Goal: Book appointment/travel/reservation

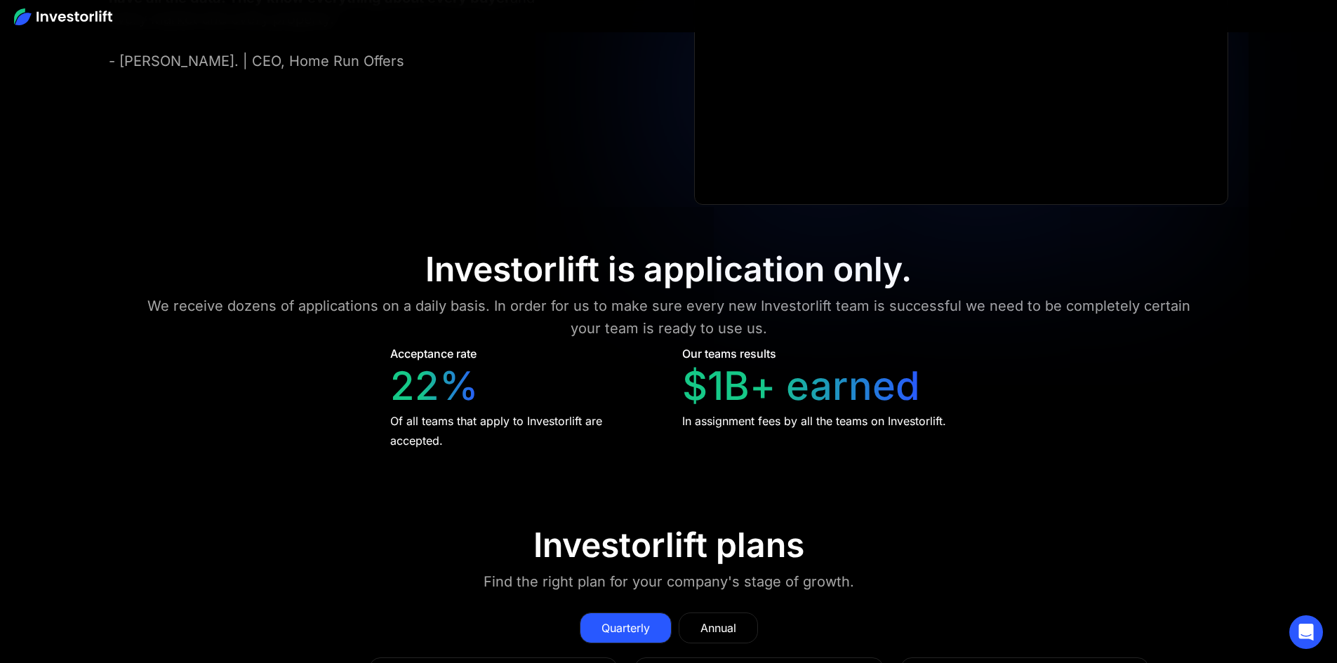
scroll to position [5684, 0]
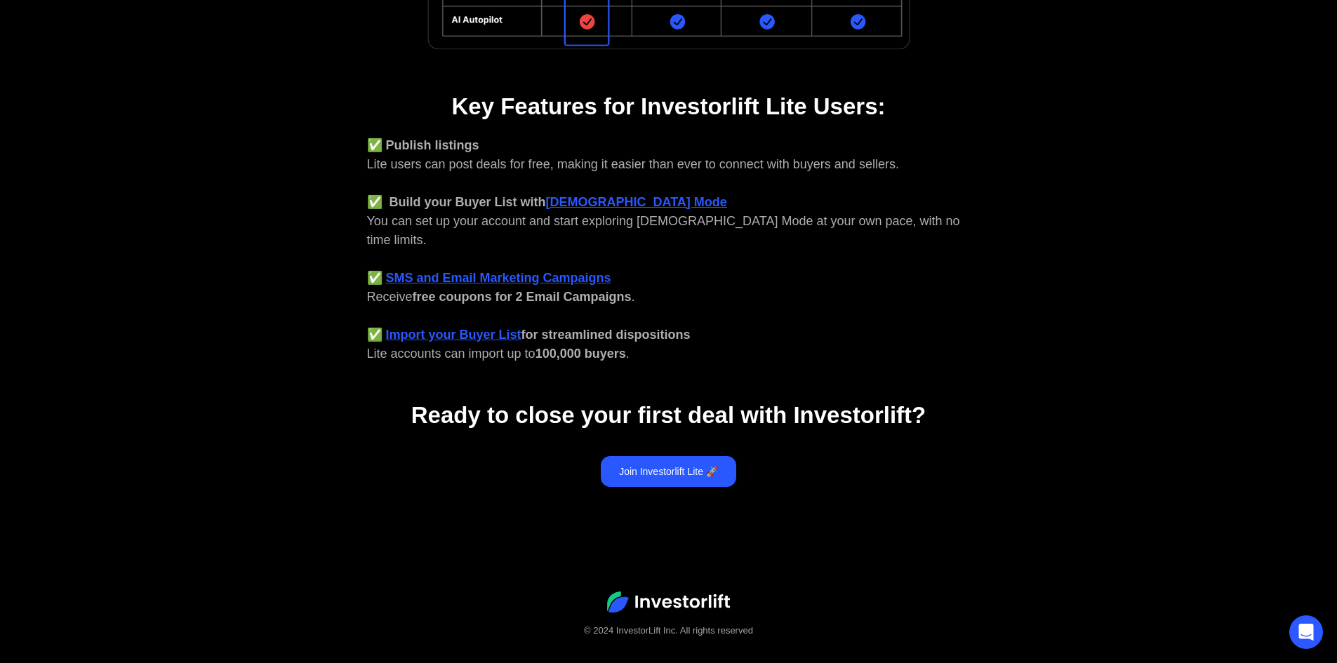
scroll to position [503, 0]
click at [650, 458] on link "Join Investorlift Lite 🚀" at bounding box center [668, 471] width 135 height 31
